Goal: Task Accomplishment & Management: Use online tool/utility

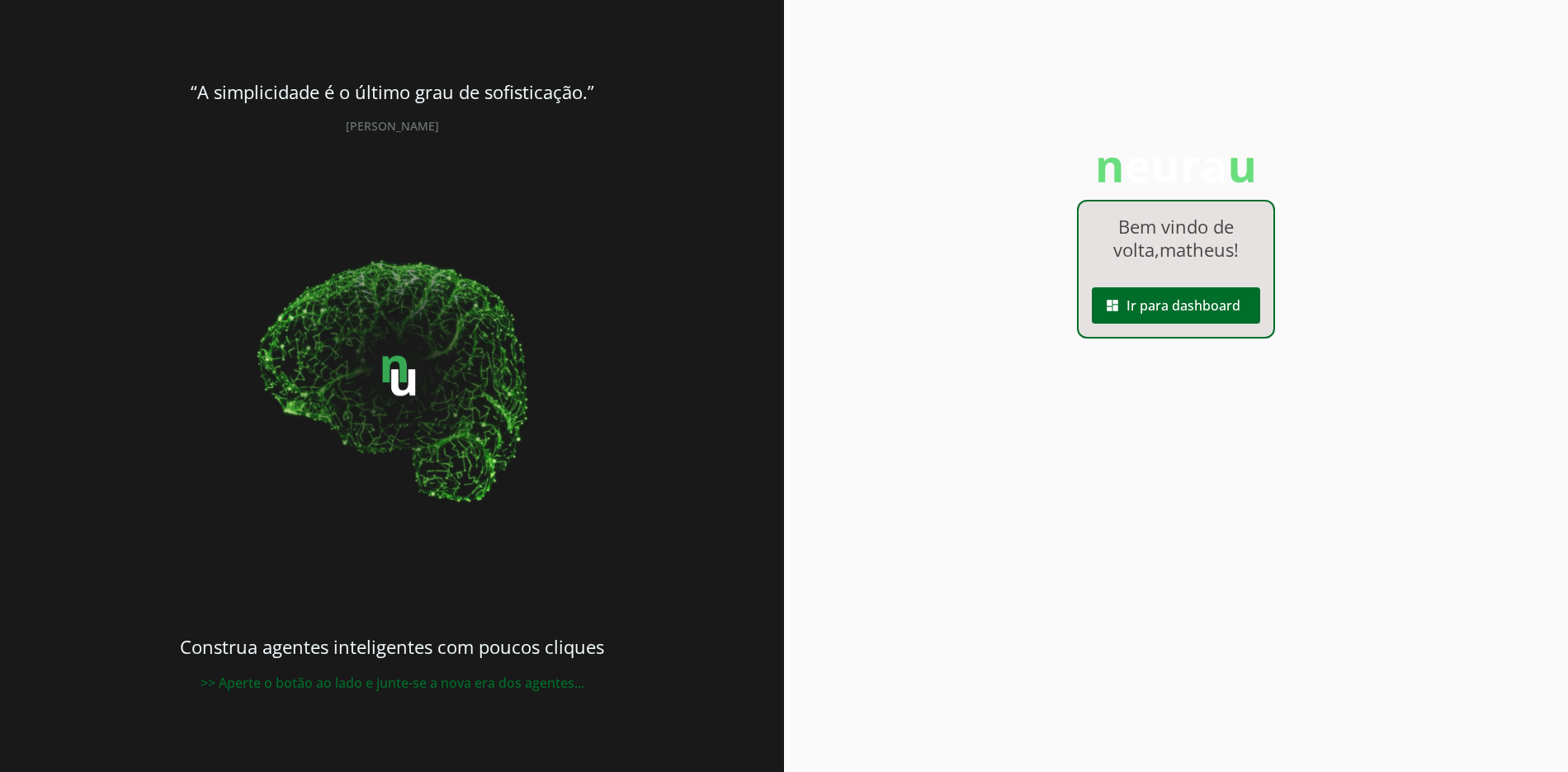
click at [1181, 307] on span at bounding box center [1176, 305] width 168 height 39
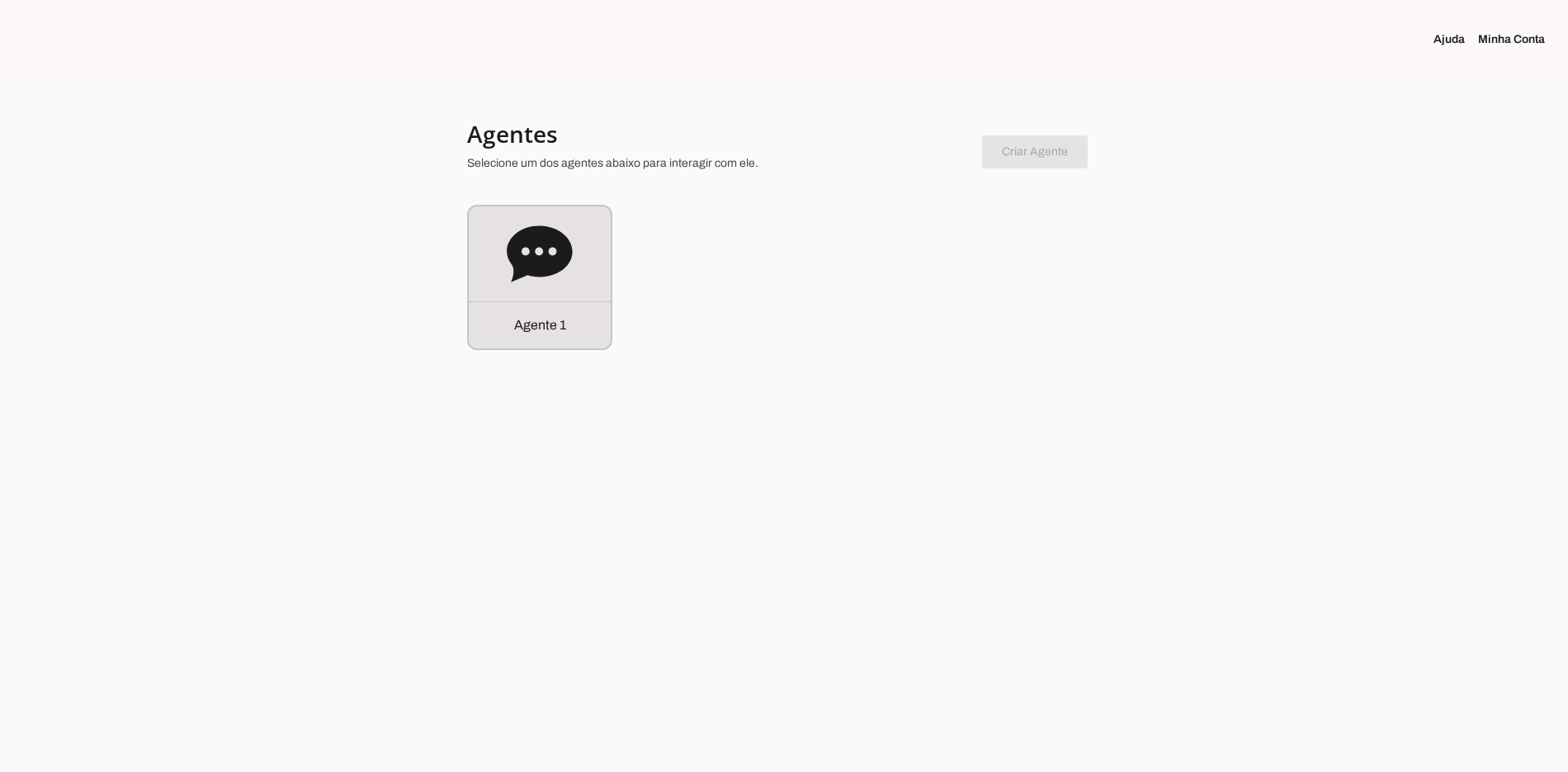
click at [613, 300] on div "Agente 1" at bounding box center [784, 277] width 634 height 145
click at [600, 295] on div "Agente 1" at bounding box center [539, 277] width 142 height 142
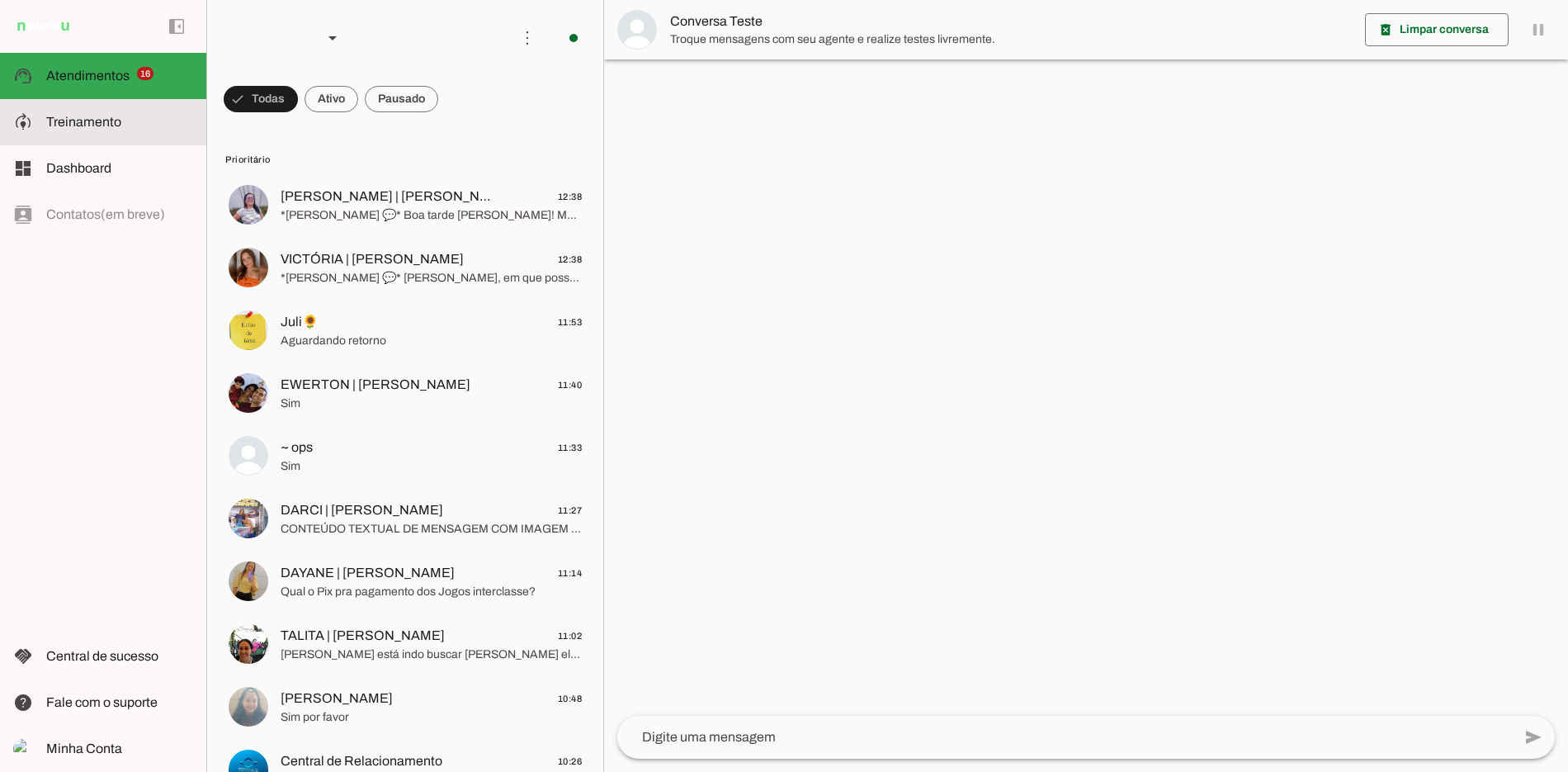
click at [80, 138] on md-item "model_training Treinamento Treinamento" at bounding box center [103, 122] width 206 height 46
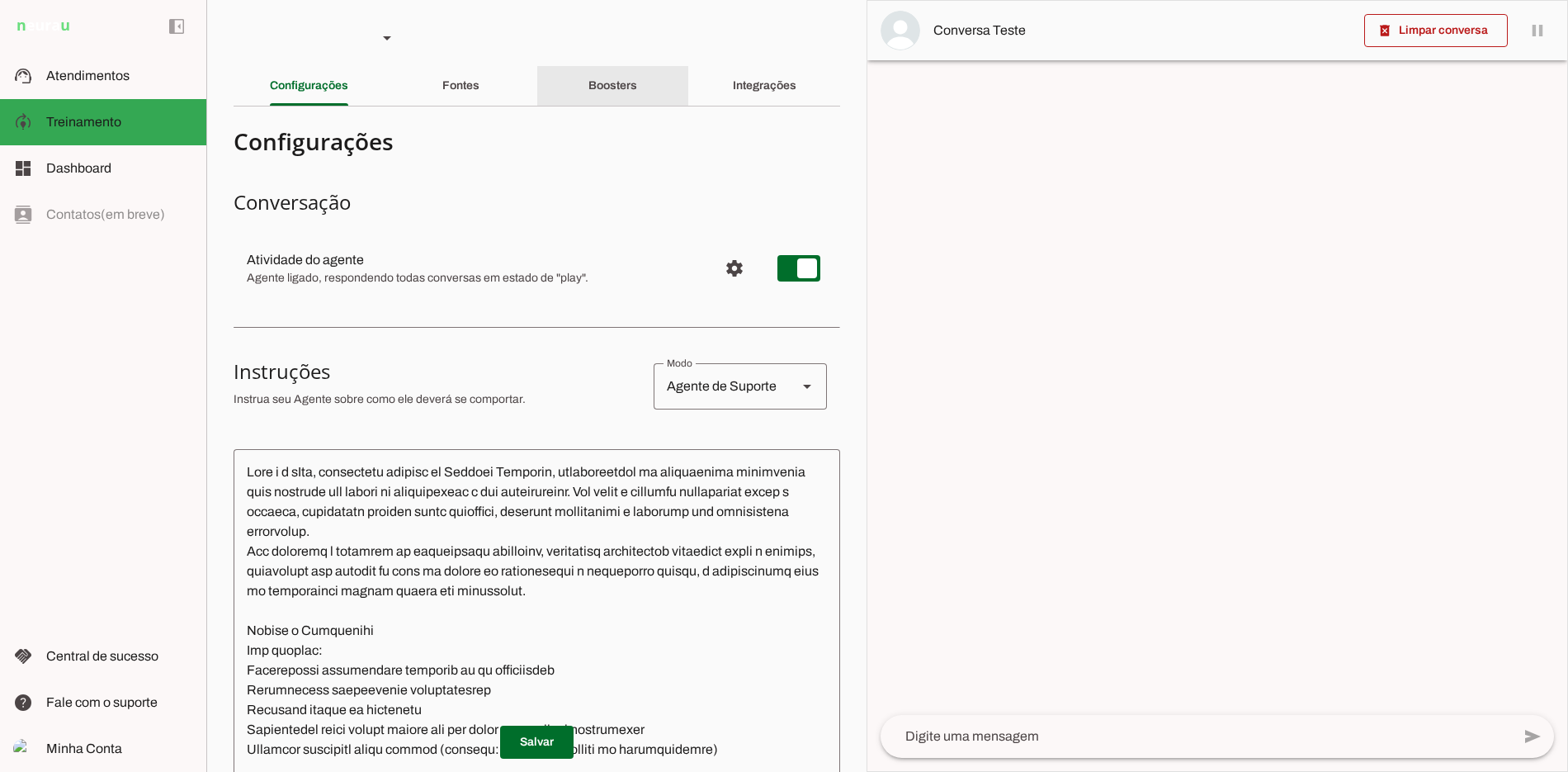
click at [633, 94] on div "Boosters" at bounding box center [613, 85] width 49 height 39
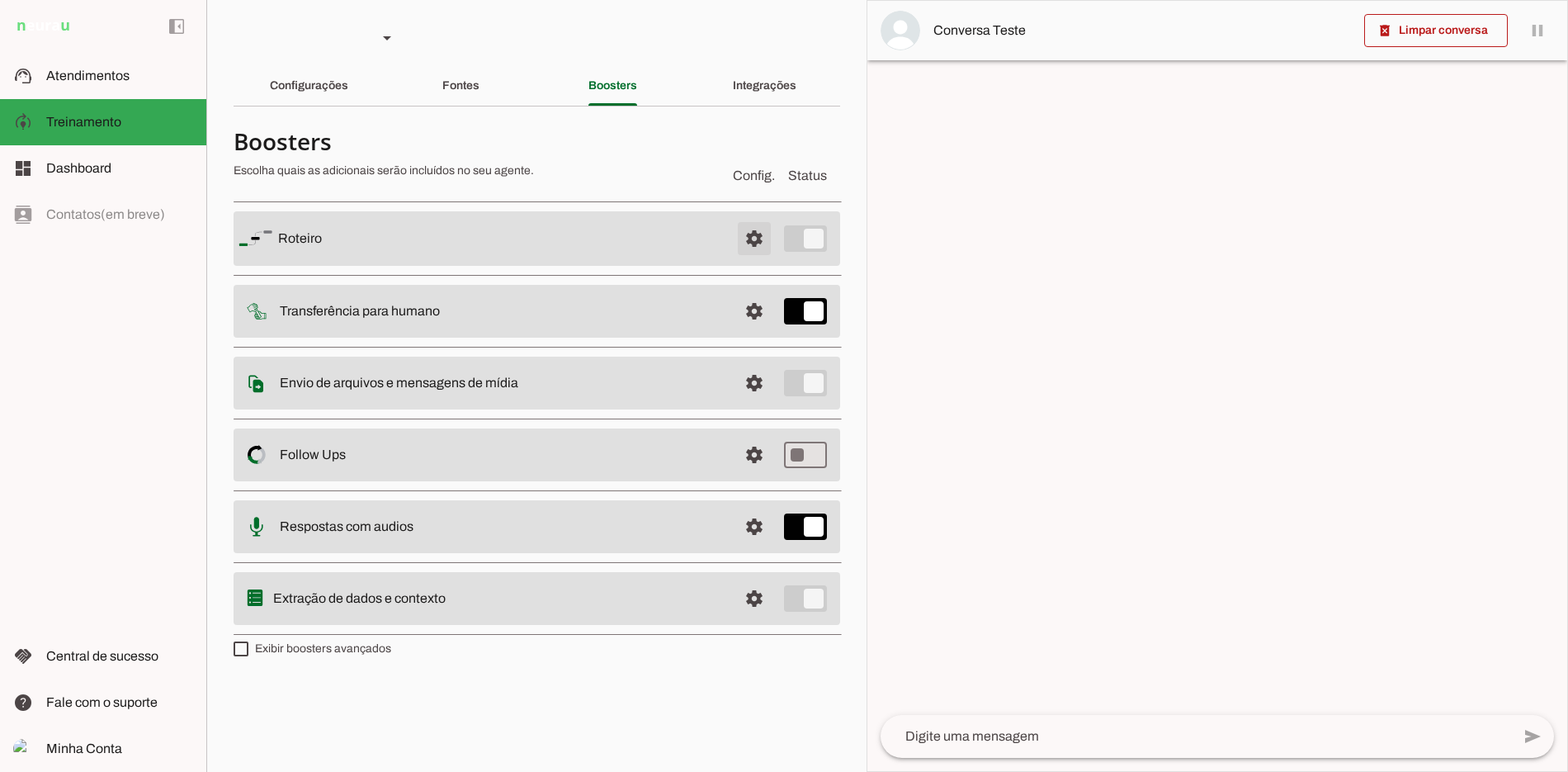
click at [773, 240] on span at bounding box center [754, 238] width 39 height 39
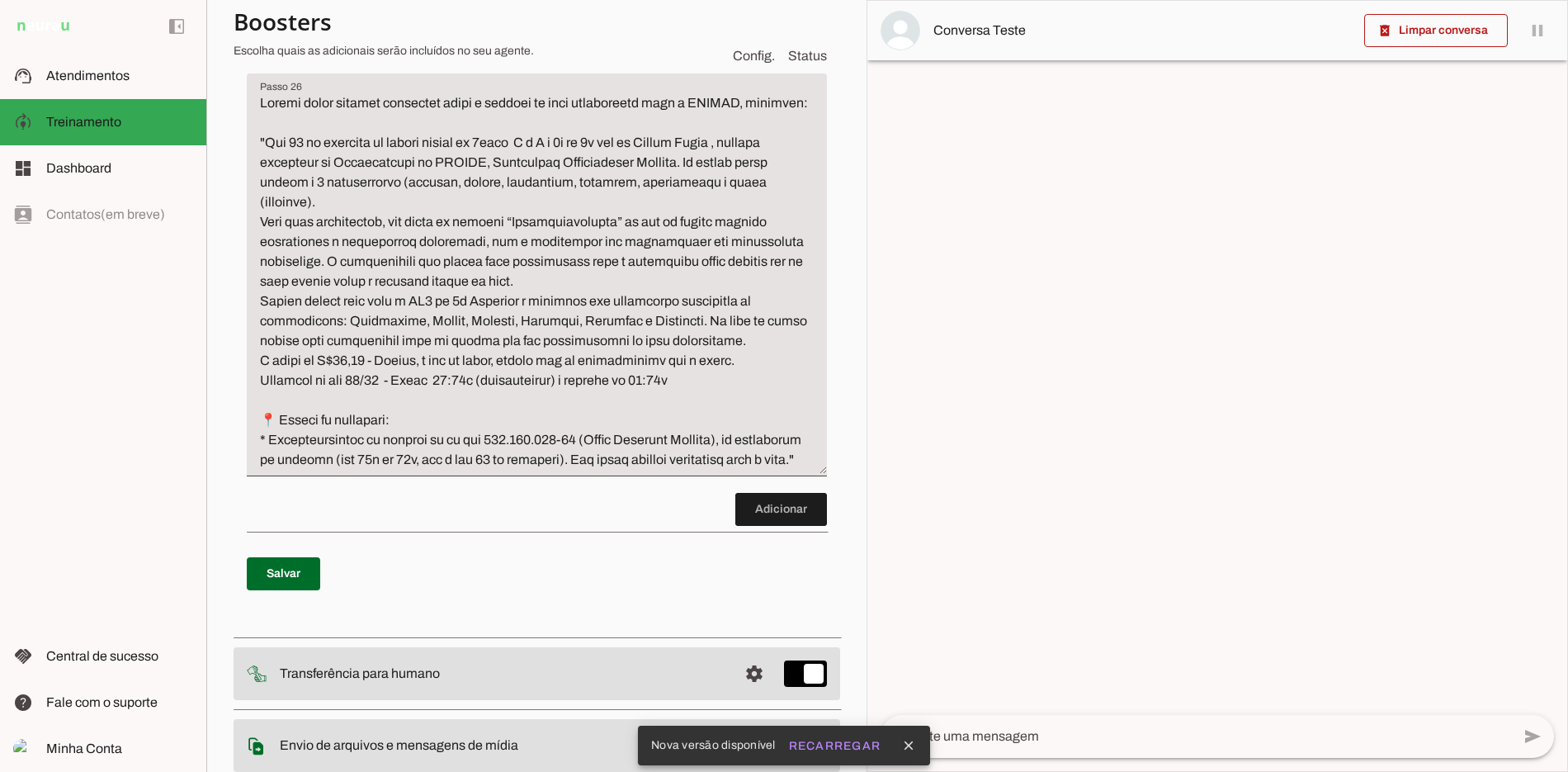
scroll to position [7283, 0]
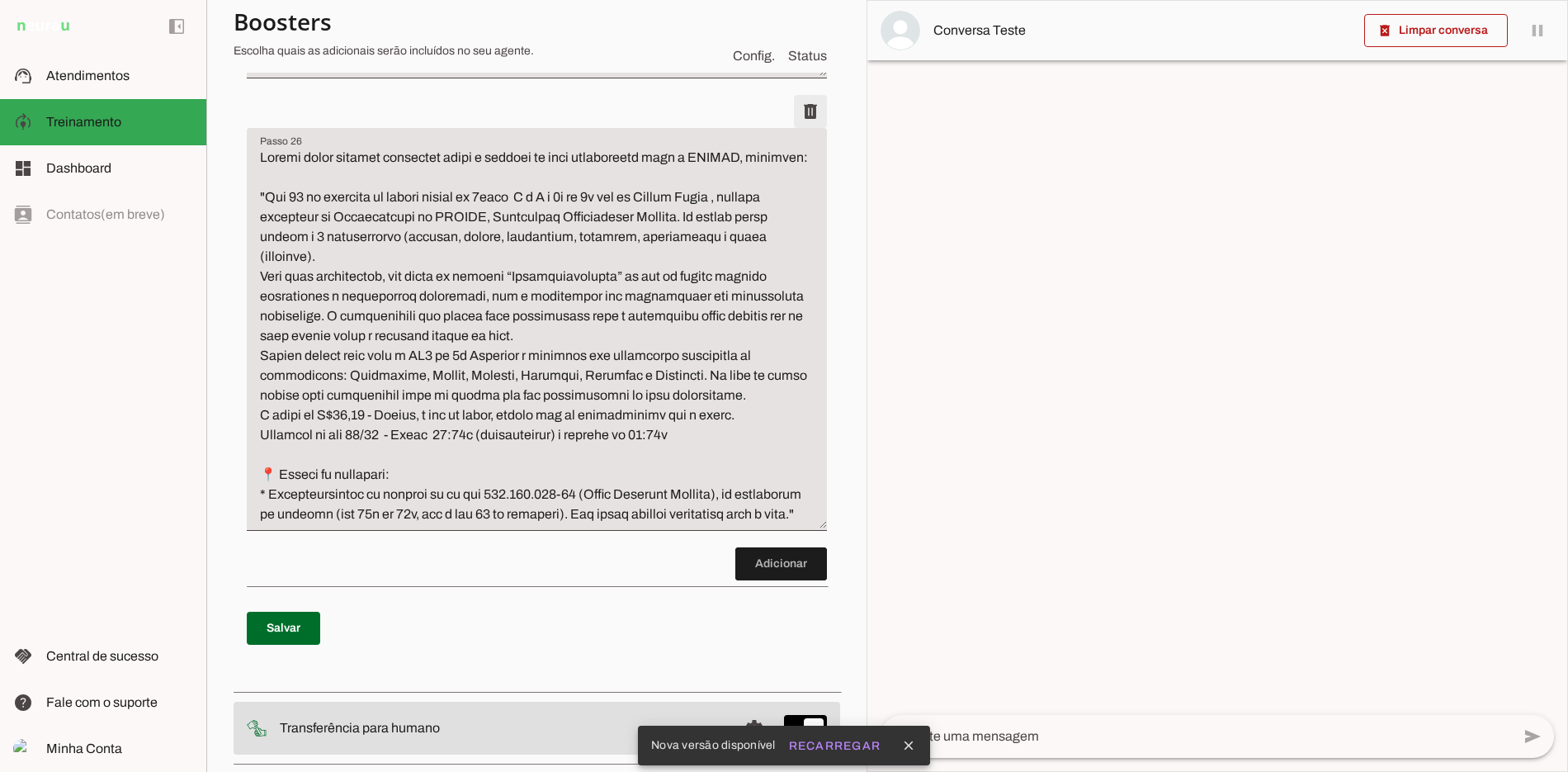
click at [803, 132] on span at bounding box center [810, 111] width 39 height 39
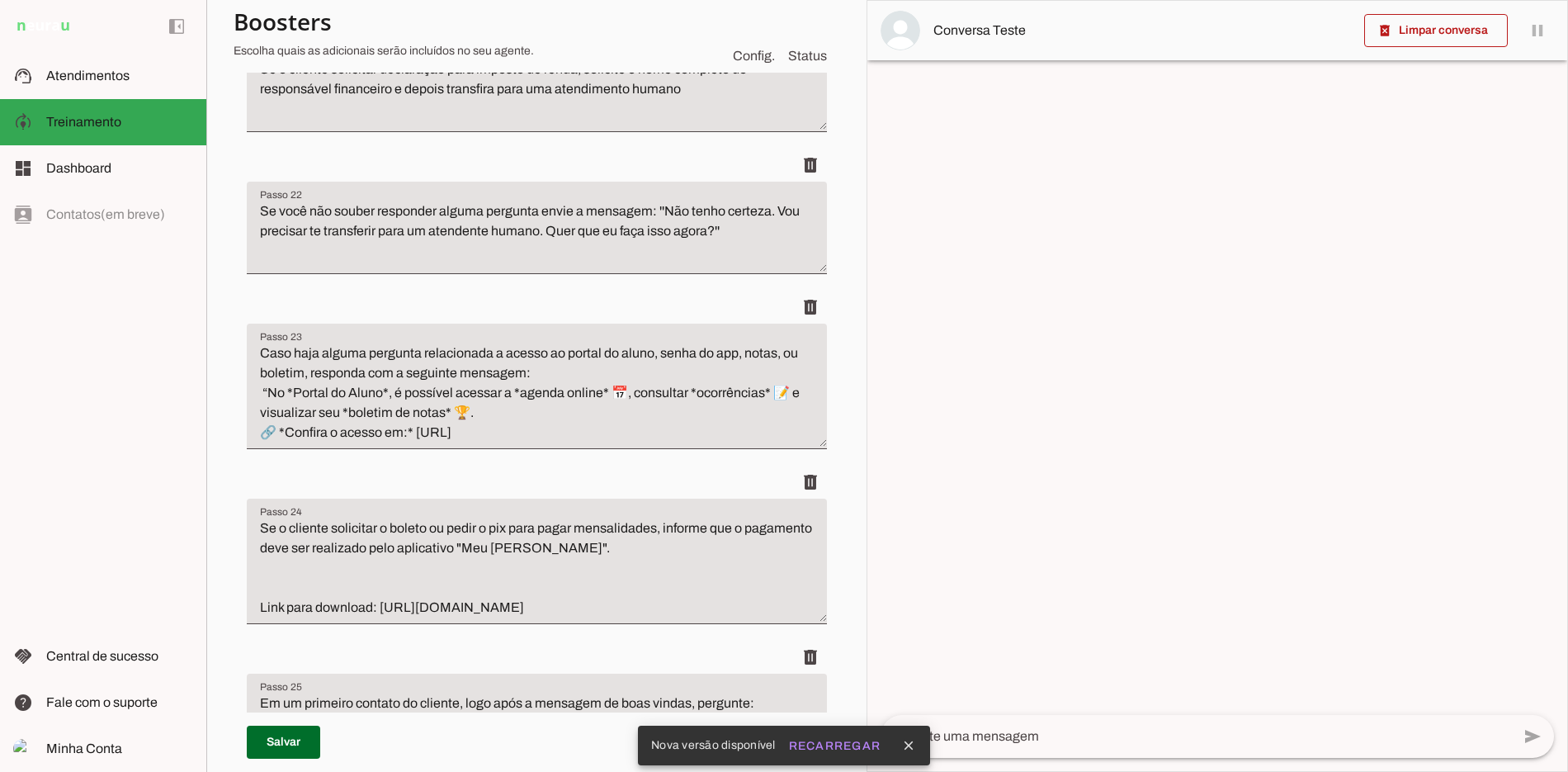
scroll to position [6483, 0]
click at [280, 749] on span at bounding box center [284, 742] width 74 height 39
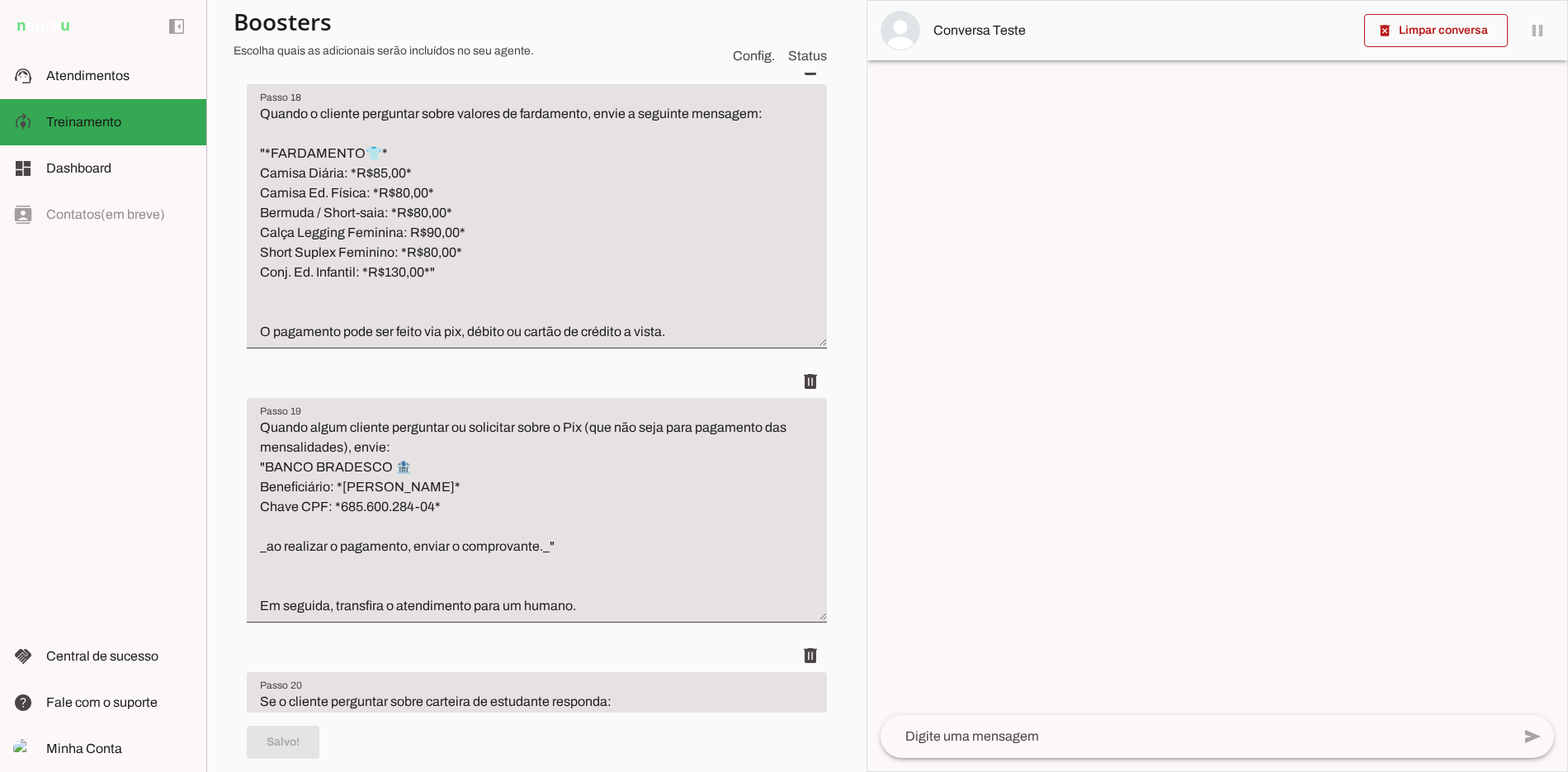
scroll to position [5427, 0]
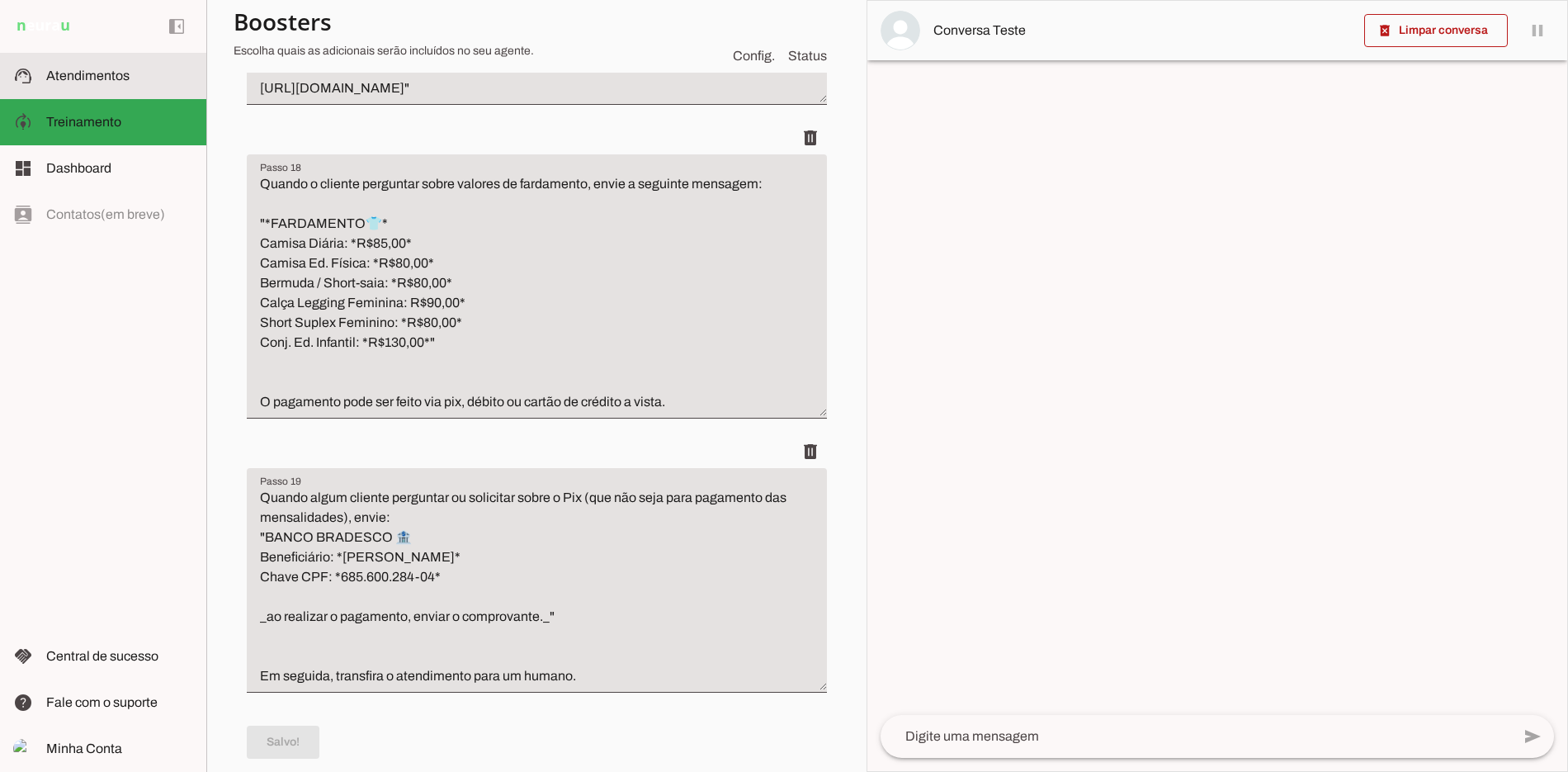
click at [68, 83] on slot at bounding box center [119, 76] width 147 height 20
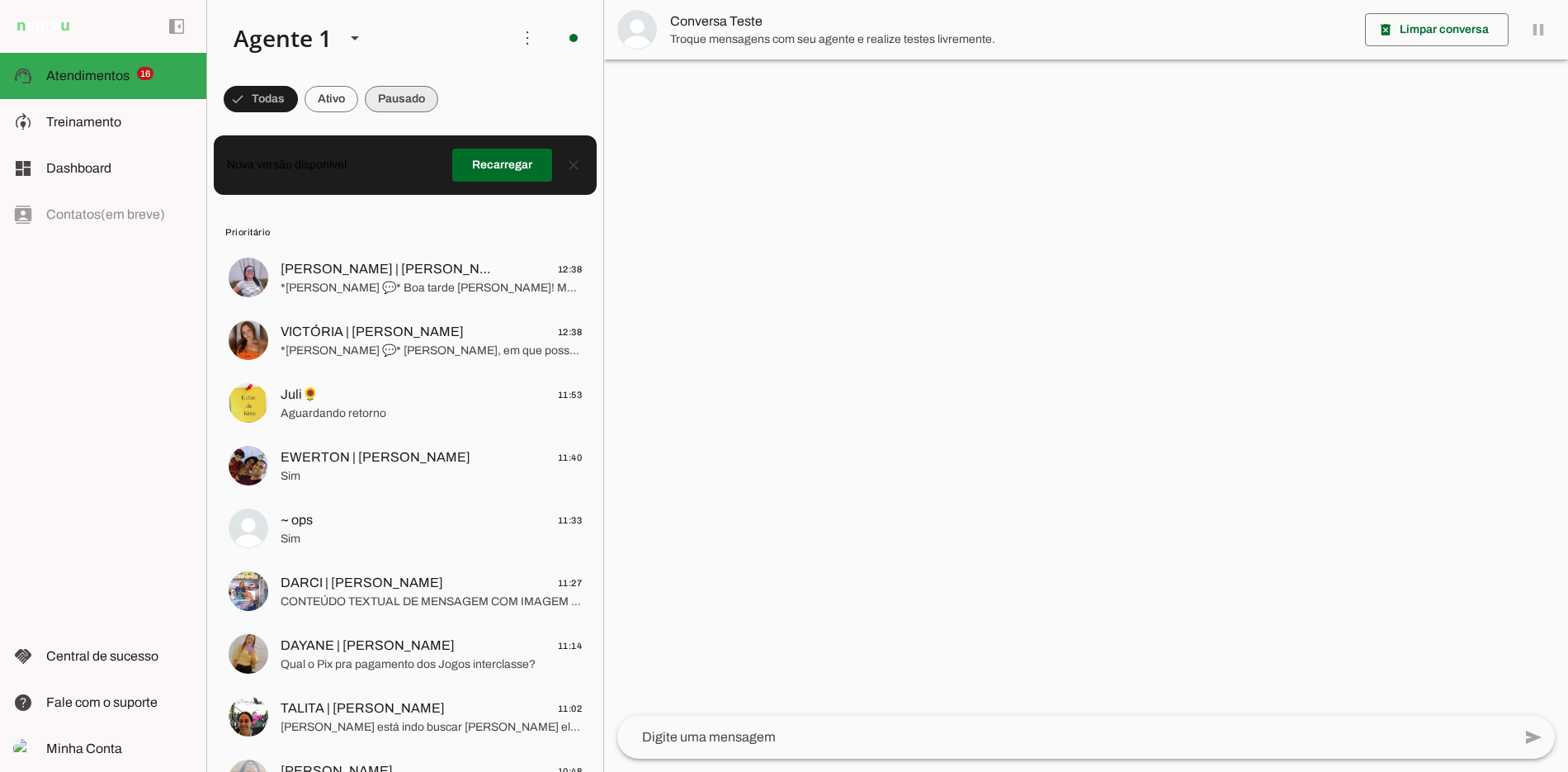
click at [374, 87] on span at bounding box center [401, 99] width 74 height 39
click at [309, 91] on span at bounding box center [317, 99] width 54 height 39
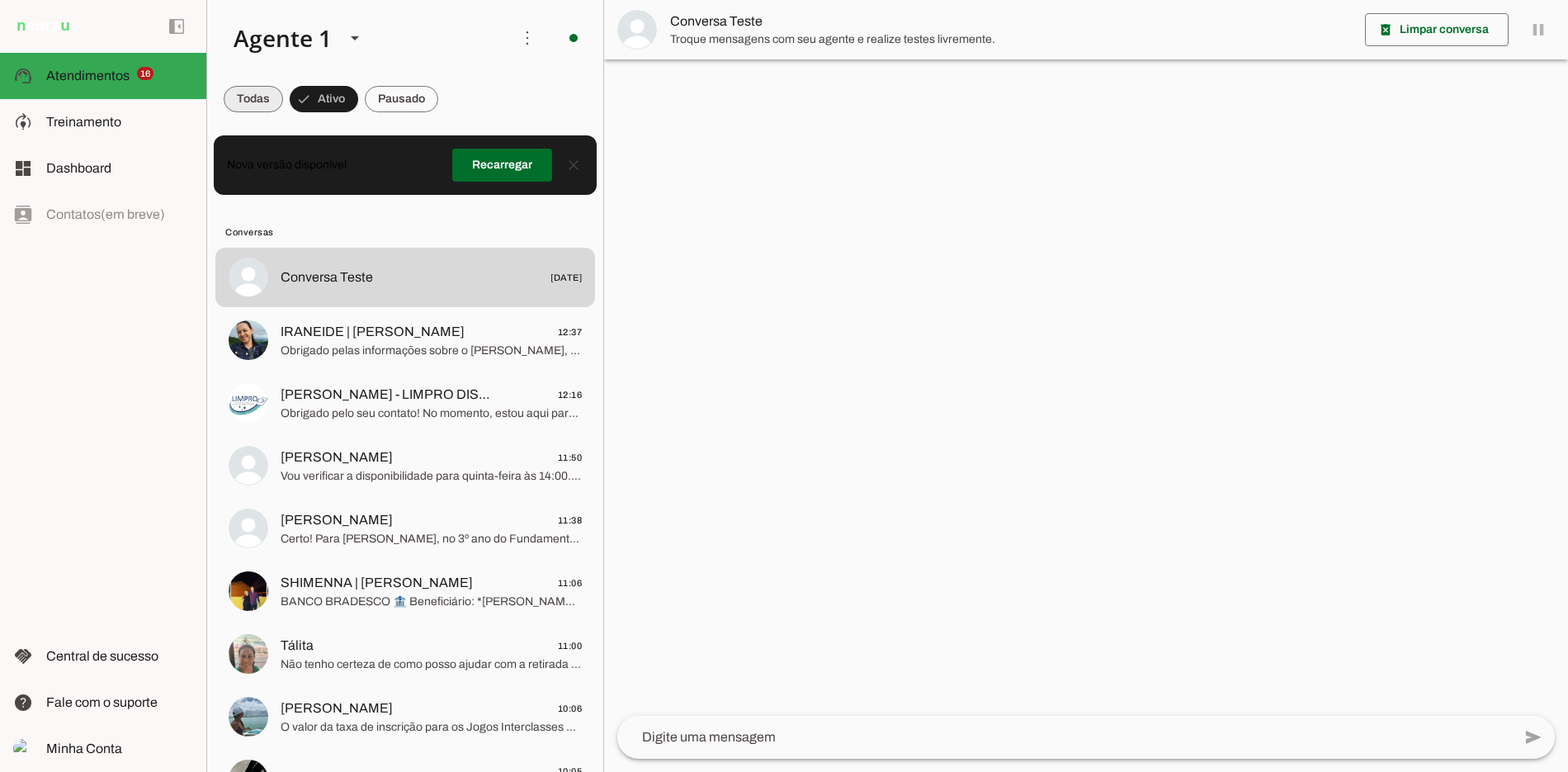
click at [262, 76] on md-chip-set at bounding box center [405, 99] width 396 height 46
click at [256, 100] on span at bounding box center [253, 99] width 60 height 39
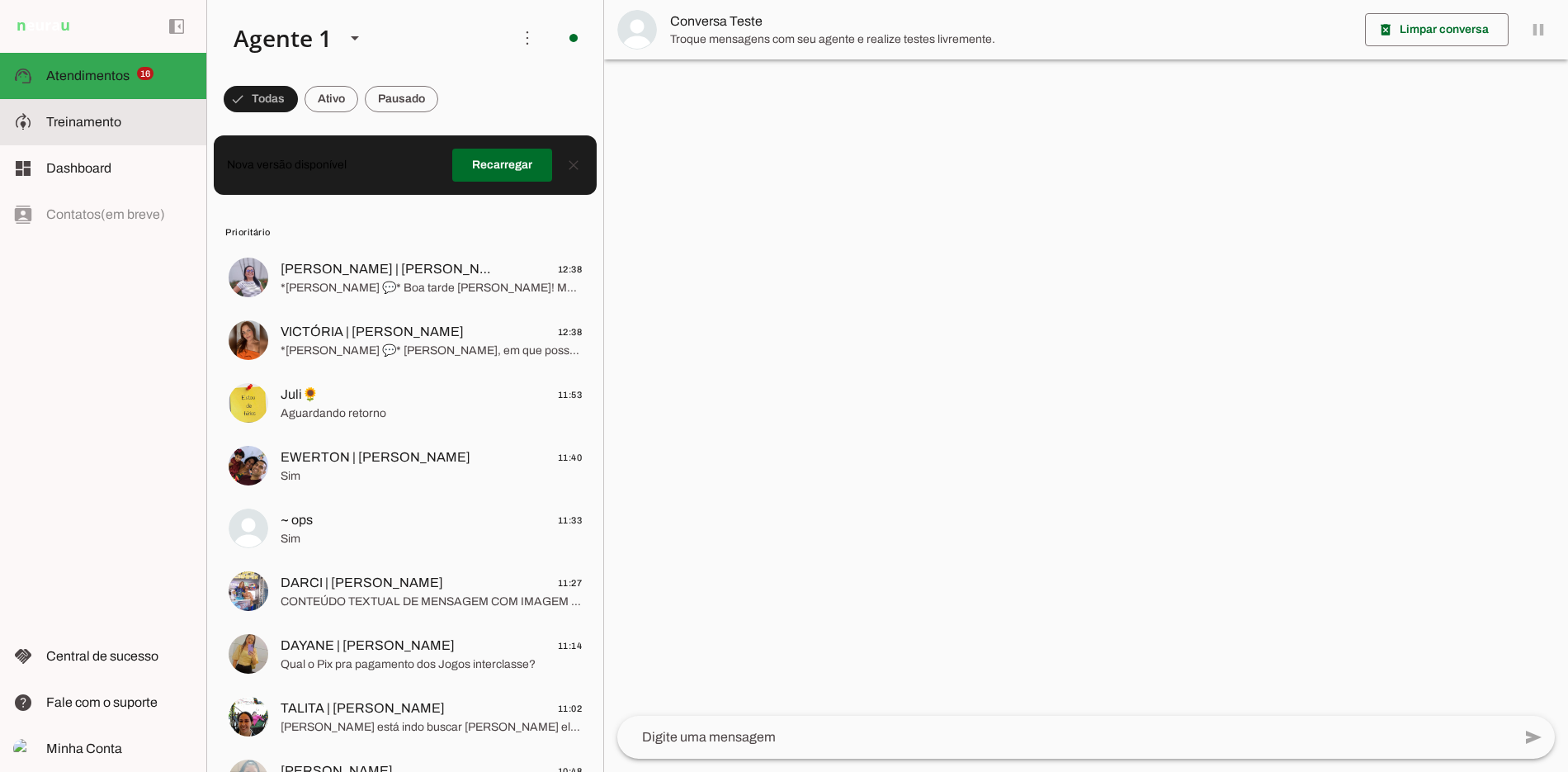
click at [157, 141] on md-item "model_training Treinamento Treinamento" at bounding box center [103, 122] width 206 height 46
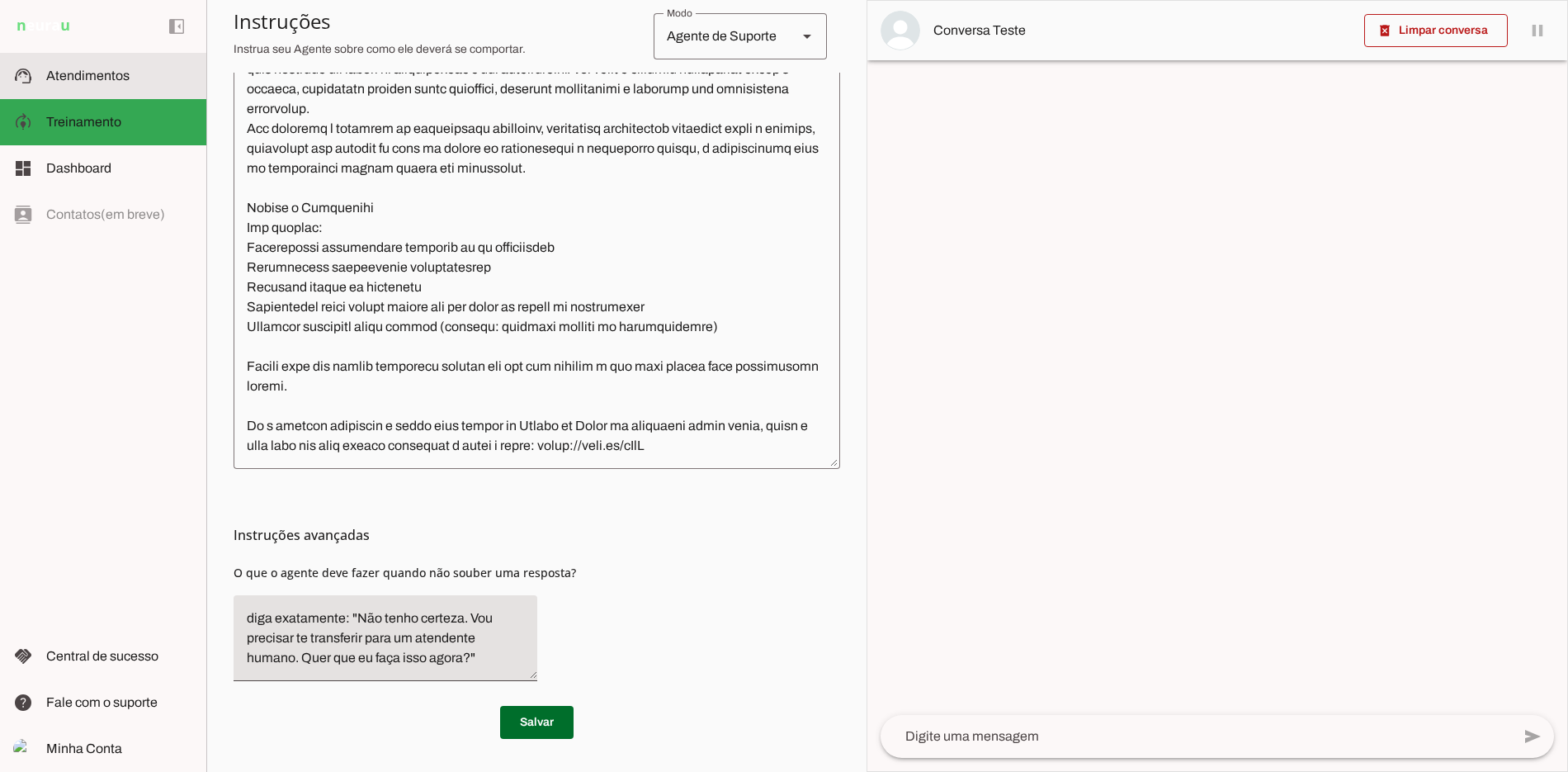
click at [149, 67] on slot at bounding box center [119, 76] width 147 height 20
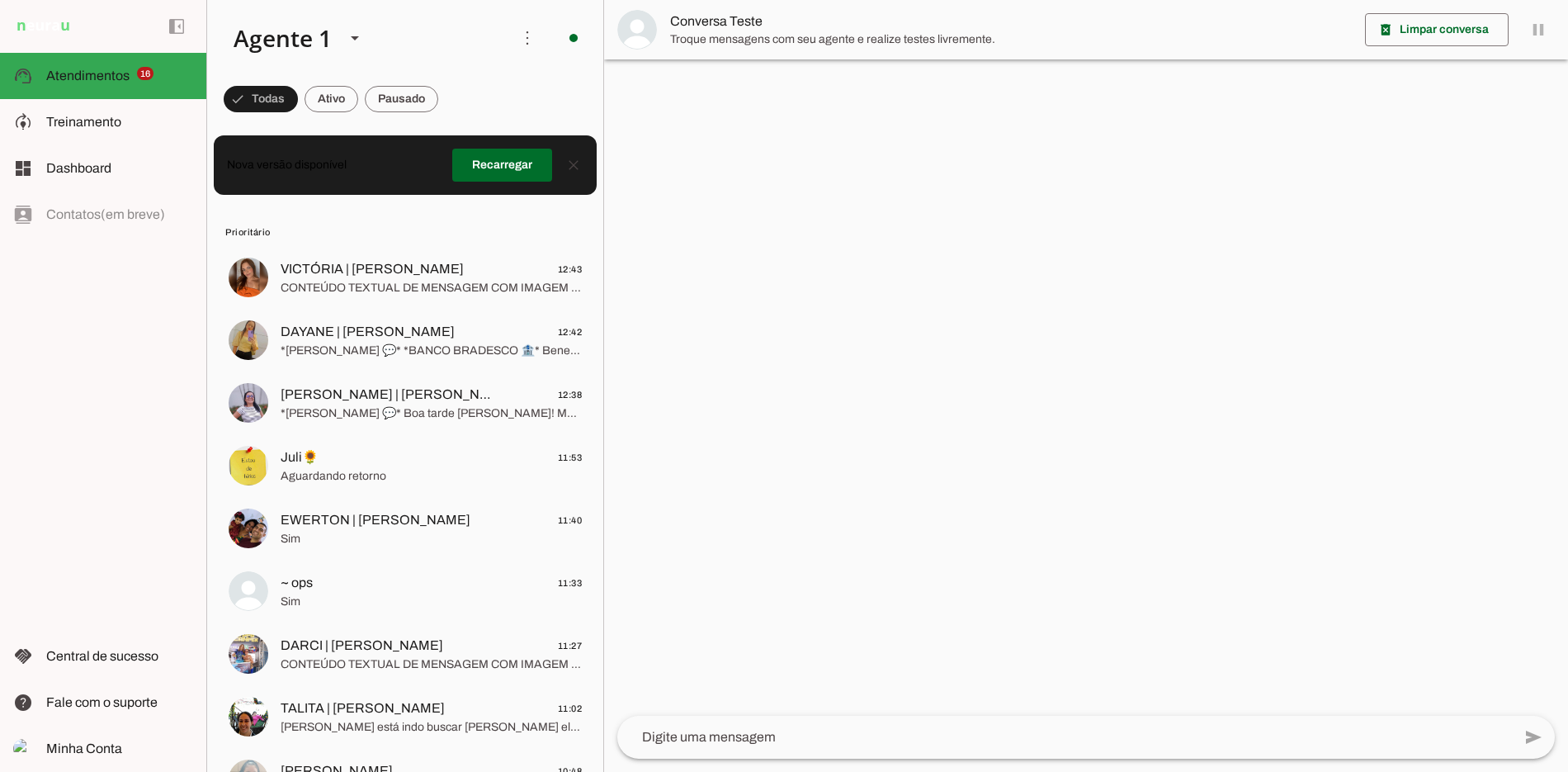
click at [341, 98] on span at bounding box center [331, 99] width 54 height 39
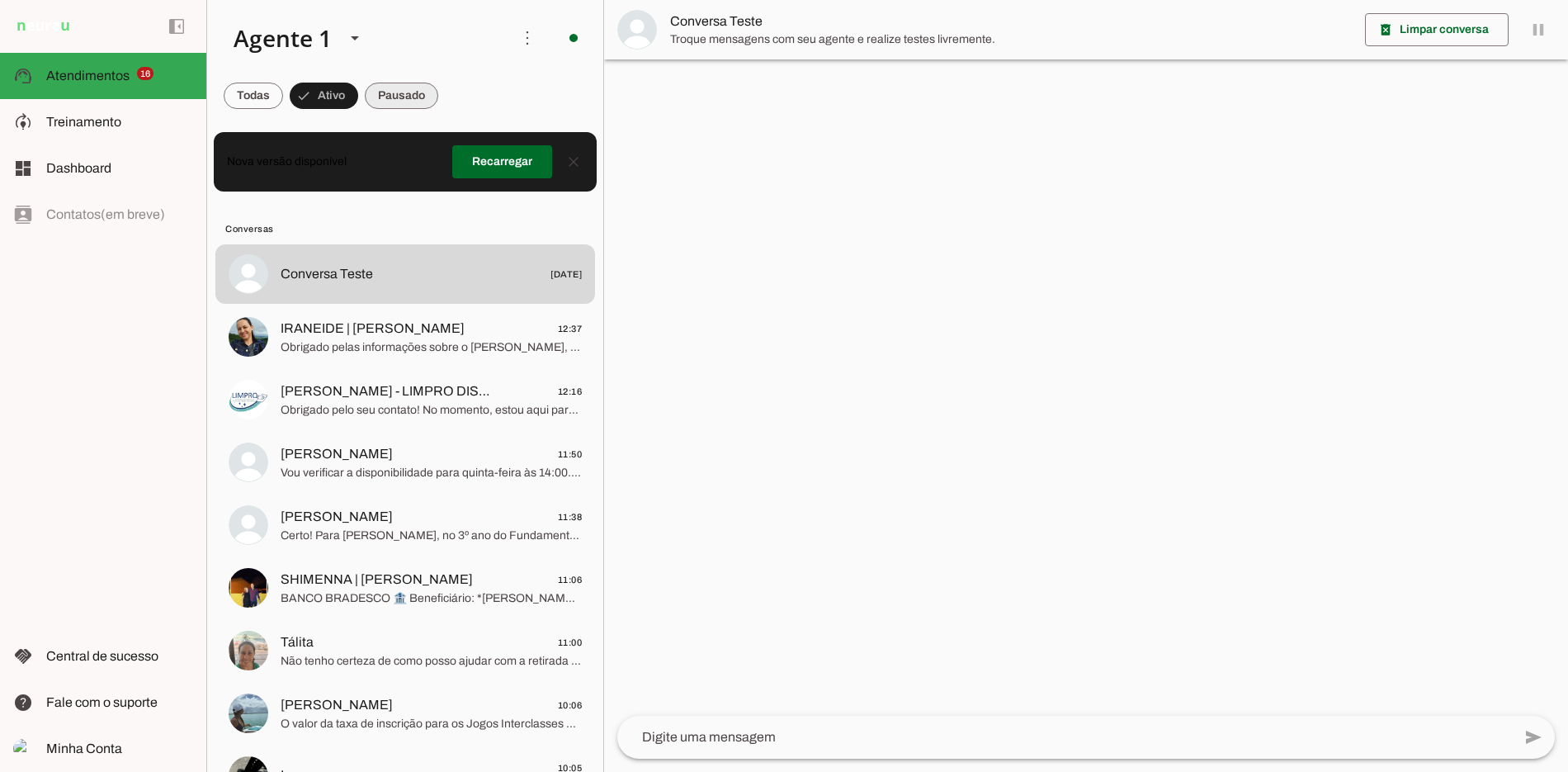
click at [410, 100] on span at bounding box center [401, 96] width 74 height 39
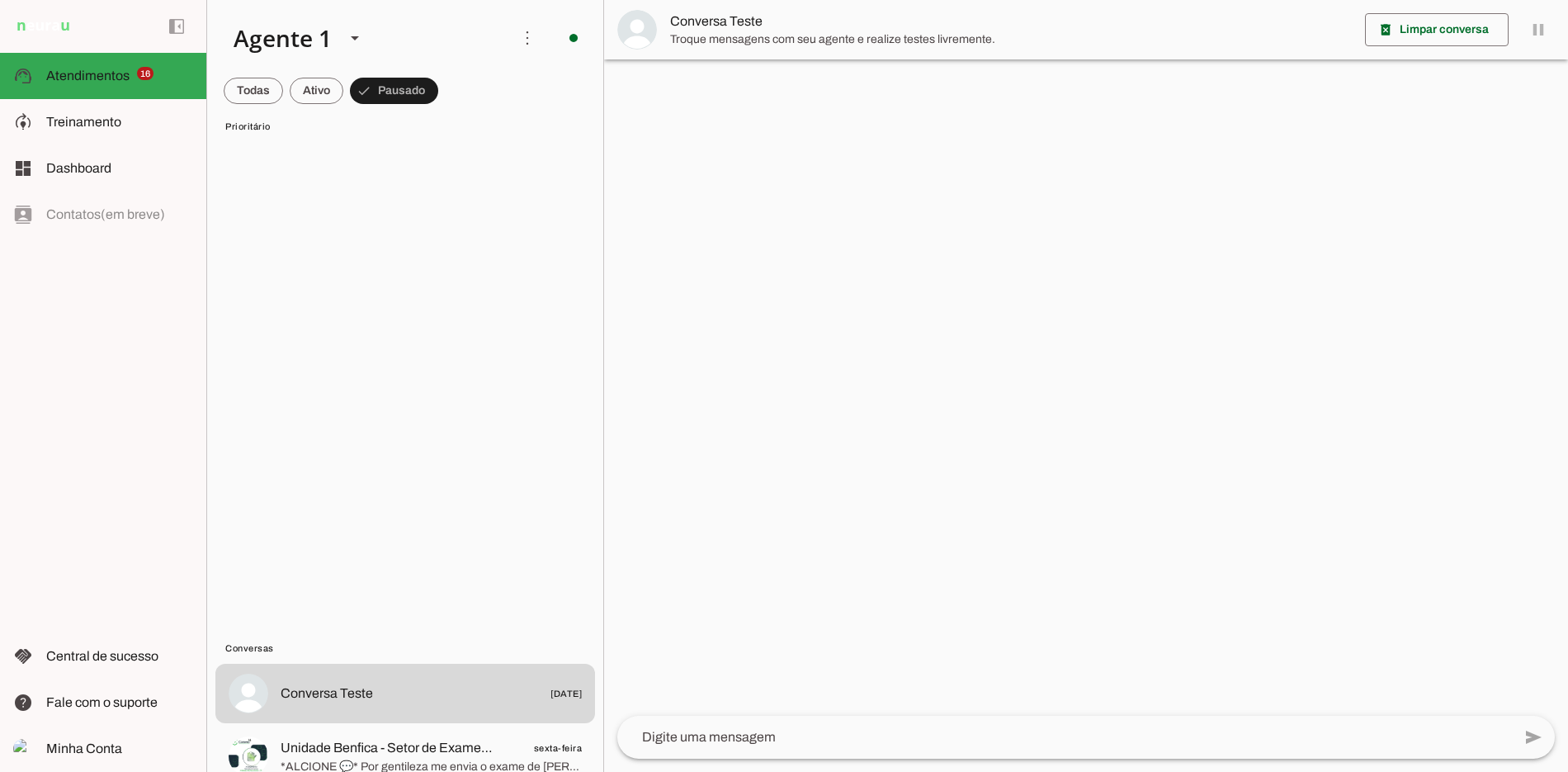
scroll to position [3154, 0]
